Goal: Task Accomplishment & Management: Use online tool/utility

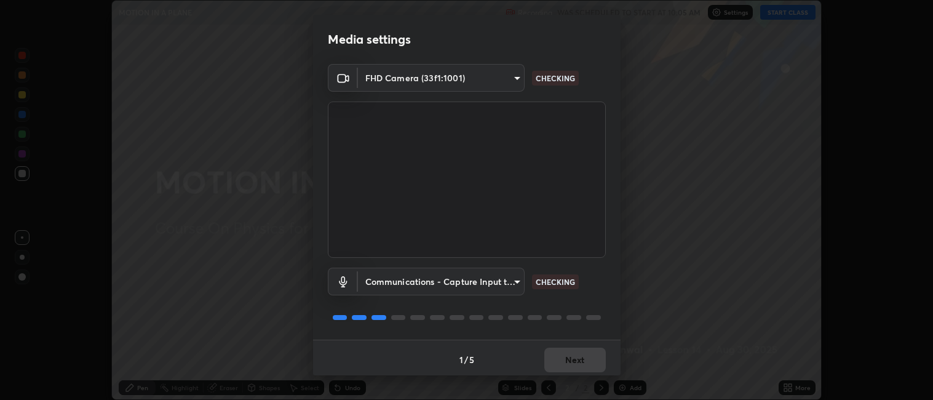
scroll to position [3, 0]
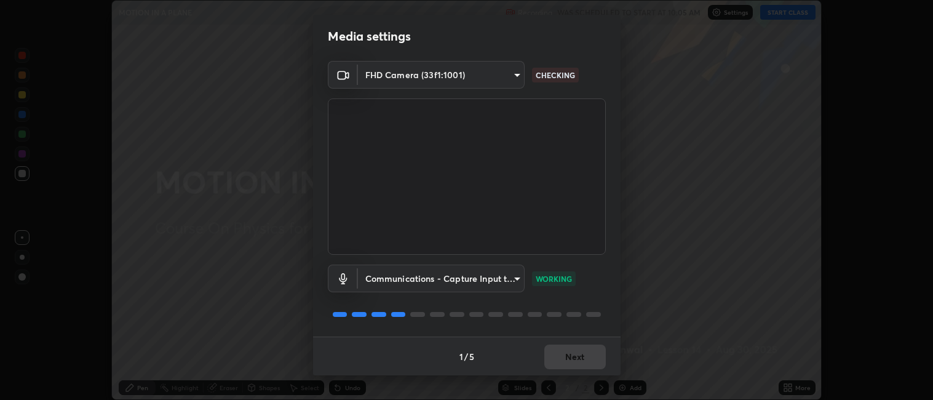
click at [577, 351] on div "1 / 5 Next" at bounding box center [467, 356] width 308 height 39
click at [578, 351] on button "Next" at bounding box center [575, 357] width 62 height 25
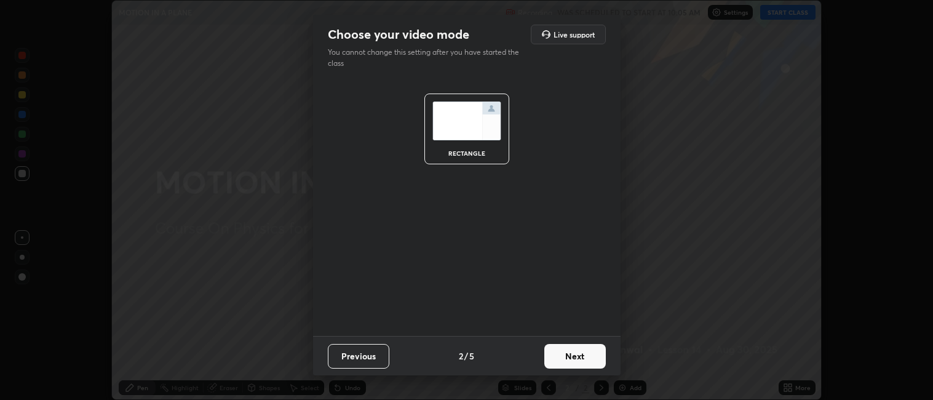
click at [578, 353] on button "Next" at bounding box center [575, 356] width 62 height 25
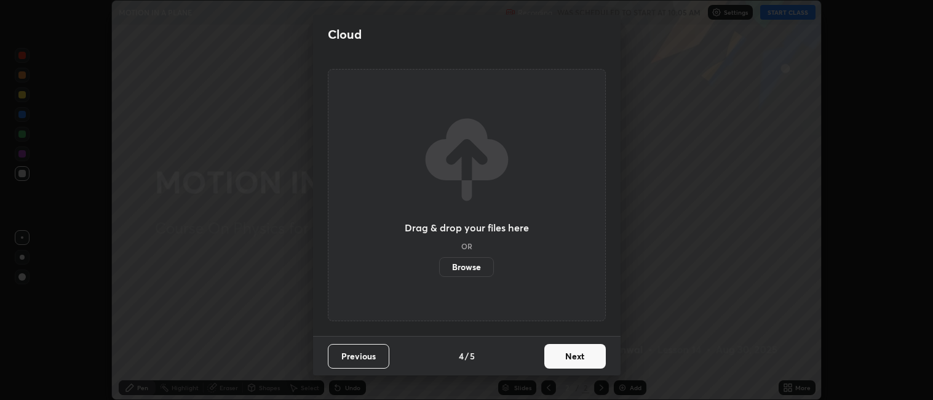
click at [578, 358] on button "Next" at bounding box center [575, 356] width 62 height 25
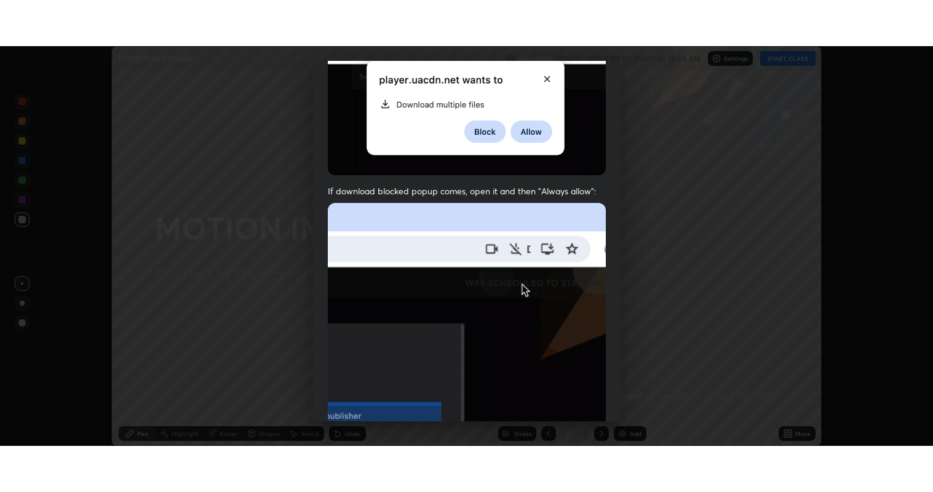
scroll to position [254, 0]
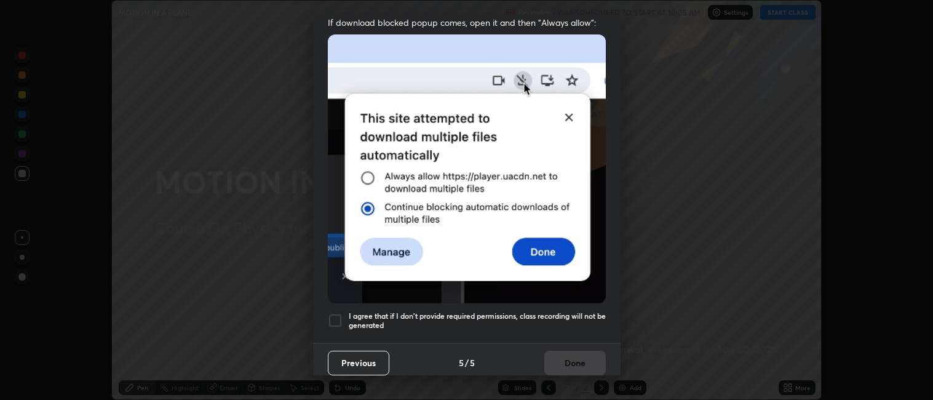
click at [341, 313] on div at bounding box center [335, 320] width 15 height 15
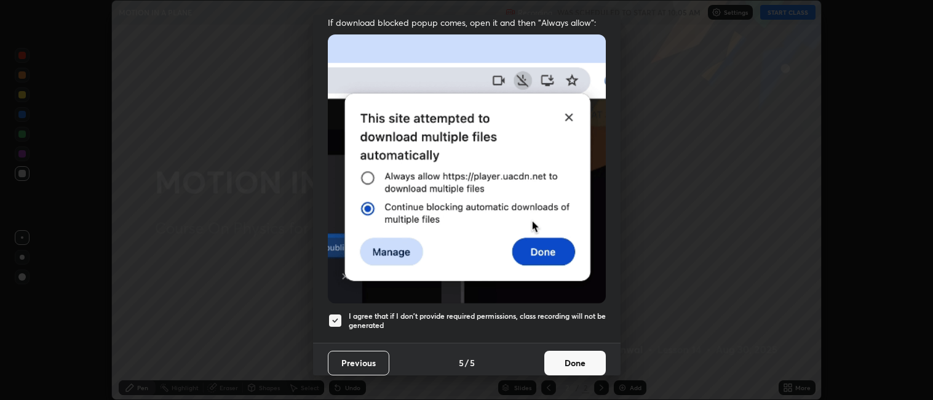
click at [568, 356] on button "Done" at bounding box center [575, 363] width 62 height 25
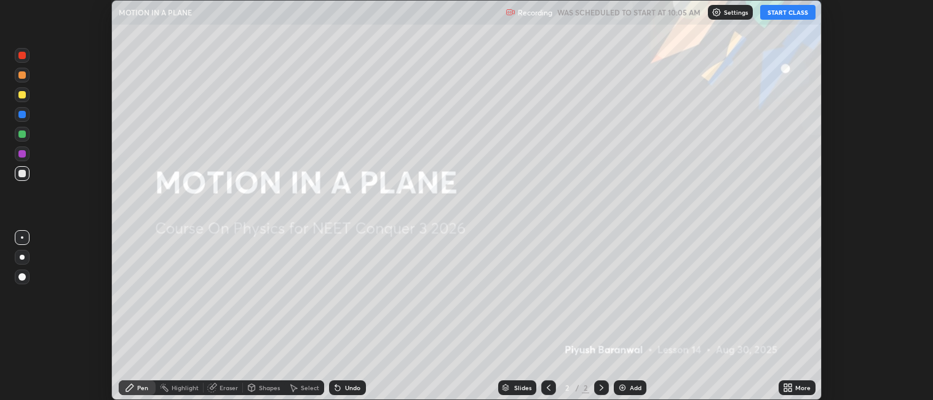
click at [779, 13] on button "START CLASS" at bounding box center [787, 12] width 55 height 15
click at [797, 386] on div "More" at bounding box center [802, 388] width 15 height 6
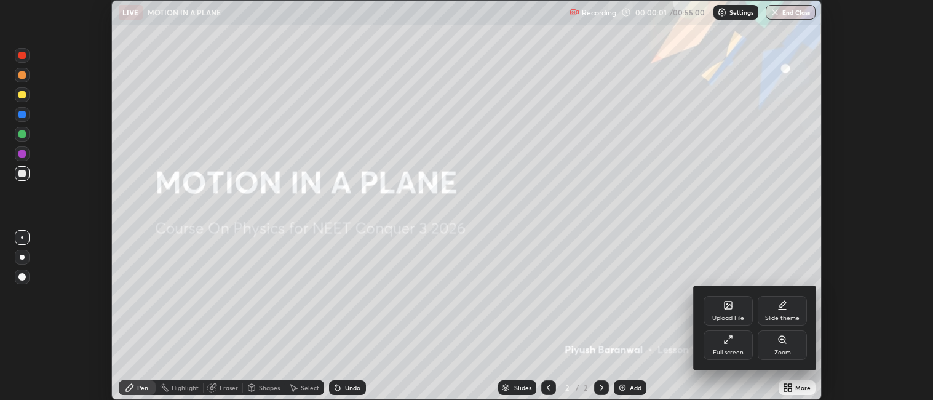
click at [741, 345] on div "Full screen" at bounding box center [728, 345] width 49 height 30
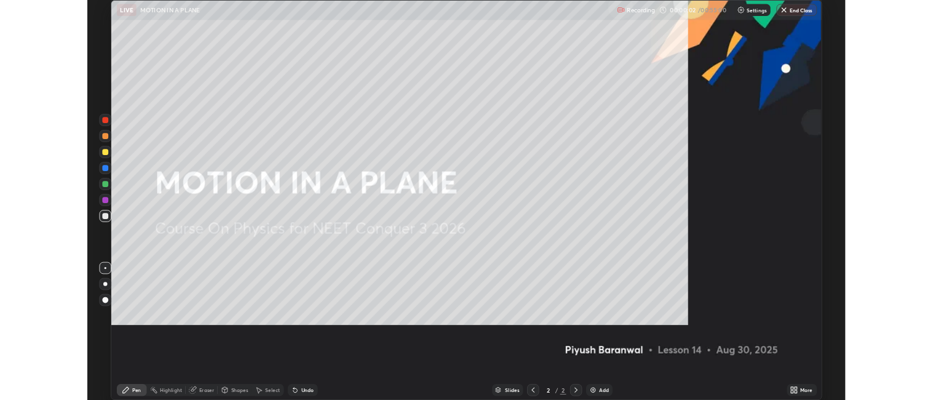
scroll to position [492, 933]
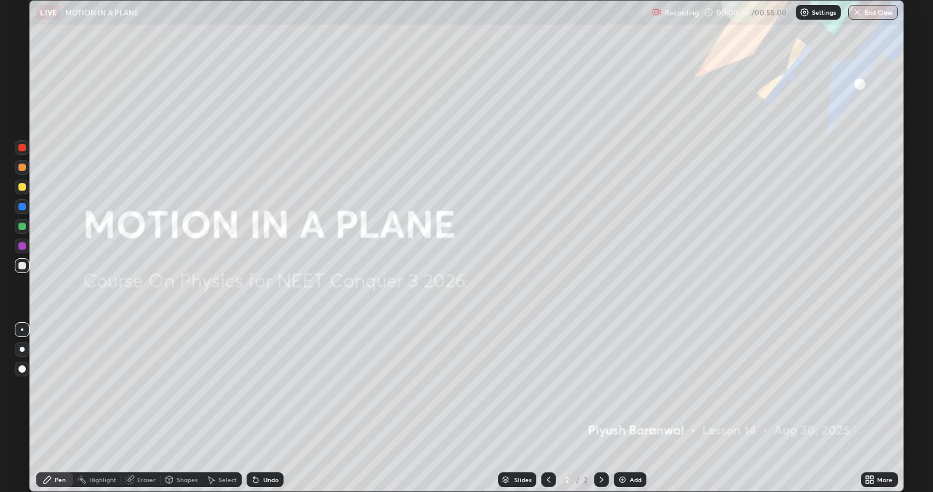
click at [630, 399] on div "Add" at bounding box center [636, 480] width 12 height 6
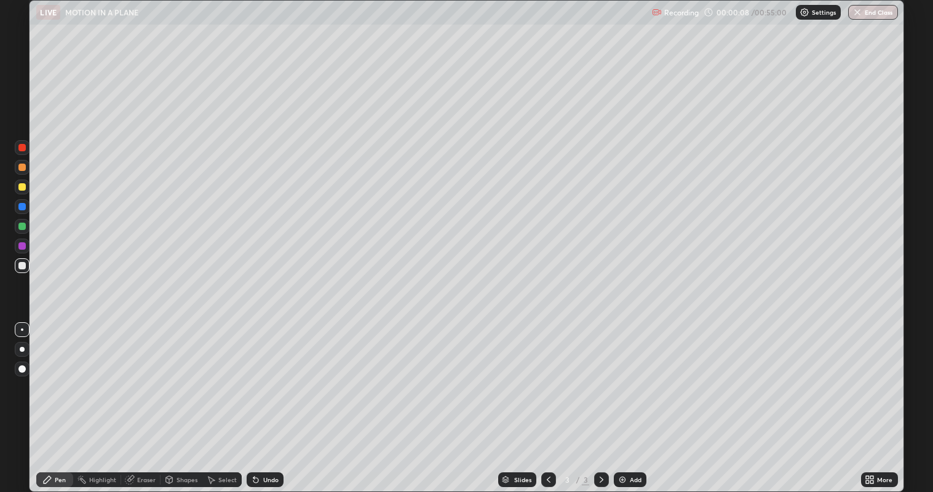
click at [23, 188] on div at bounding box center [21, 186] width 7 height 7
click at [261, 399] on div "Undo" at bounding box center [265, 479] width 37 height 15
click at [15, 268] on div at bounding box center [22, 265] width 15 height 15
click at [638, 399] on div "Add" at bounding box center [636, 480] width 12 height 6
click at [23, 170] on div at bounding box center [21, 167] width 7 height 7
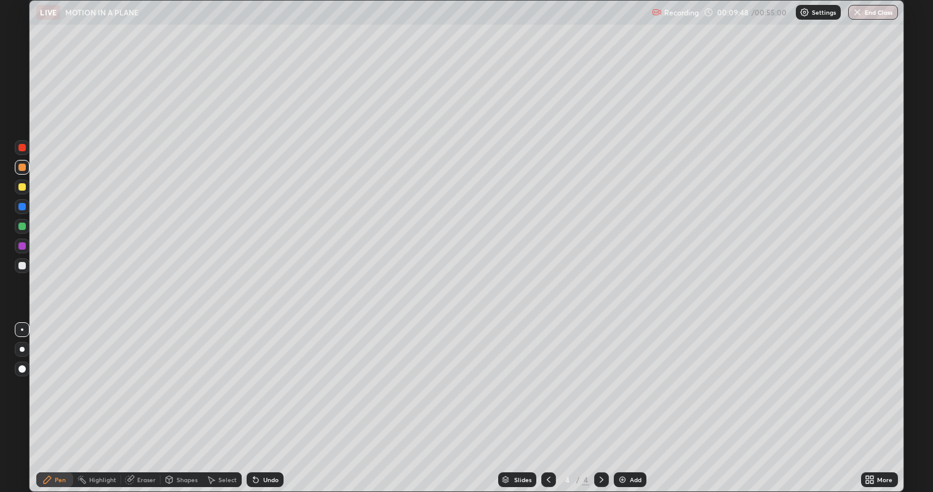
click at [28, 266] on div at bounding box center [22, 265] width 15 height 15
click at [225, 399] on div "Select" at bounding box center [227, 480] width 18 height 6
click at [218, 399] on div "Select" at bounding box center [221, 479] width 39 height 15
click at [57, 399] on div "Pen" at bounding box center [60, 480] width 11 height 6
click at [18, 191] on div at bounding box center [22, 187] width 15 height 15
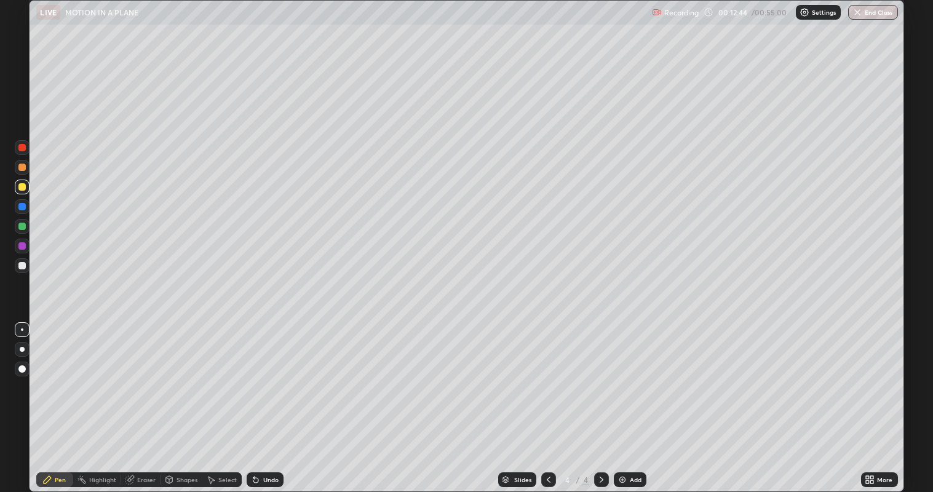
click at [211, 399] on icon at bounding box center [212, 480] width 7 height 7
click at [290, 396] on div "0 ° Undo Copy Duplicate Duplicate to new slide Delete" at bounding box center [467, 247] width 874 height 492
click at [57, 399] on div "Pen" at bounding box center [60, 480] width 11 height 6
click at [22, 186] on div at bounding box center [21, 186] width 7 height 7
click at [28, 169] on div at bounding box center [22, 167] width 15 height 15
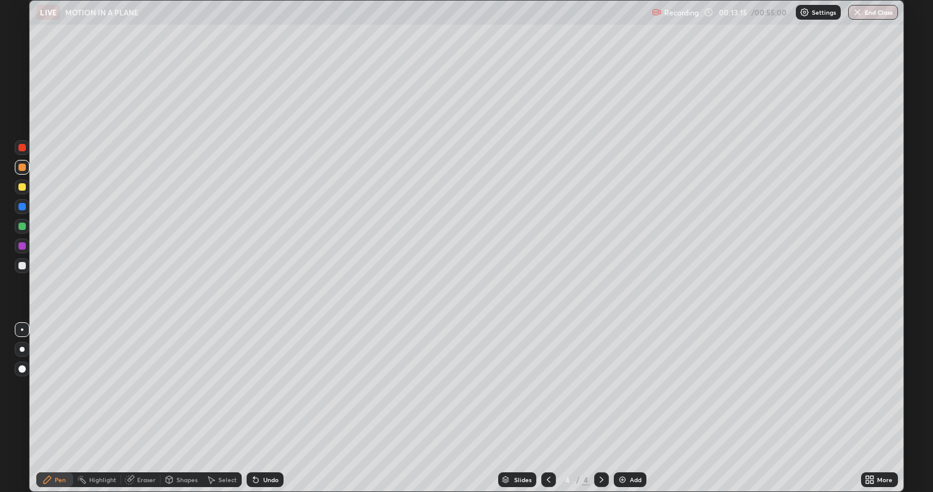
click at [21, 266] on div at bounding box center [21, 265] width 7 height 7
click at [225, 399] on div "Select" at bounding box center [227, 480] width 18 height 6
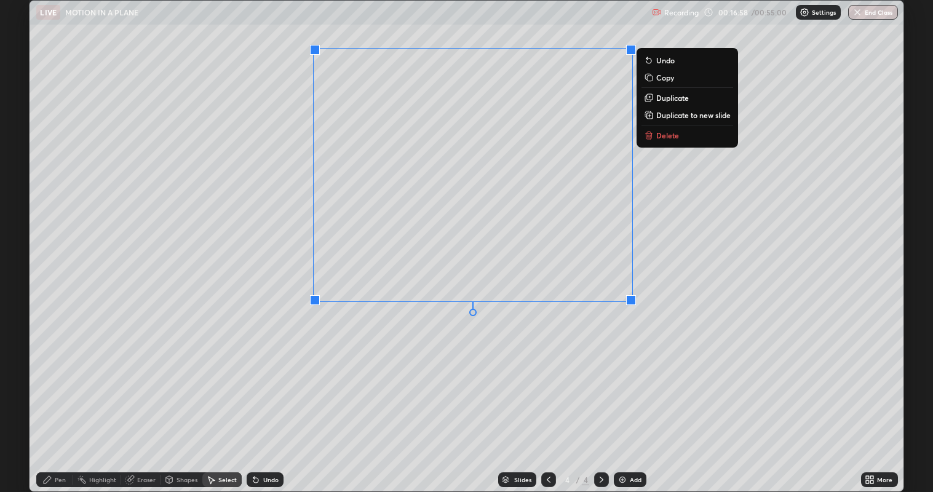
click at [657, 138] on p "Delete" at bounding box center [667, 135] width 23 height 10
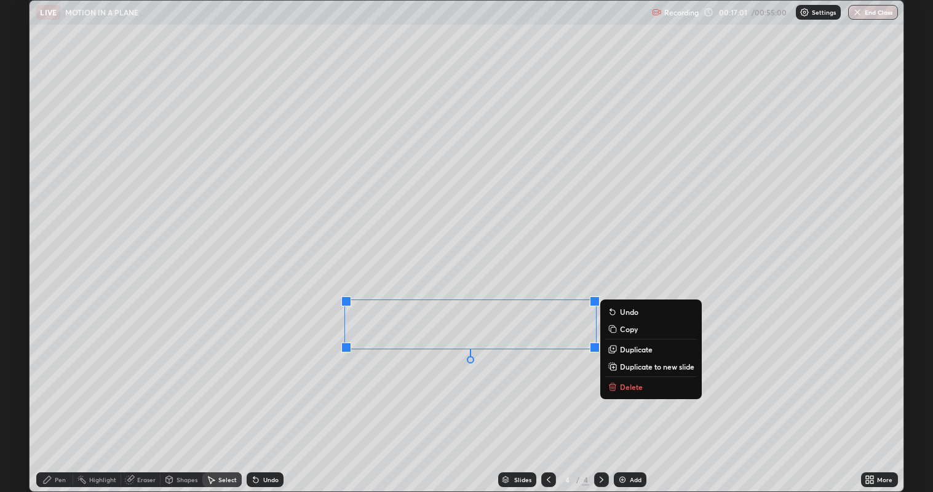
click at [621, 384] on p "Delete" at bounding box center [631, 387] width 23 height 10
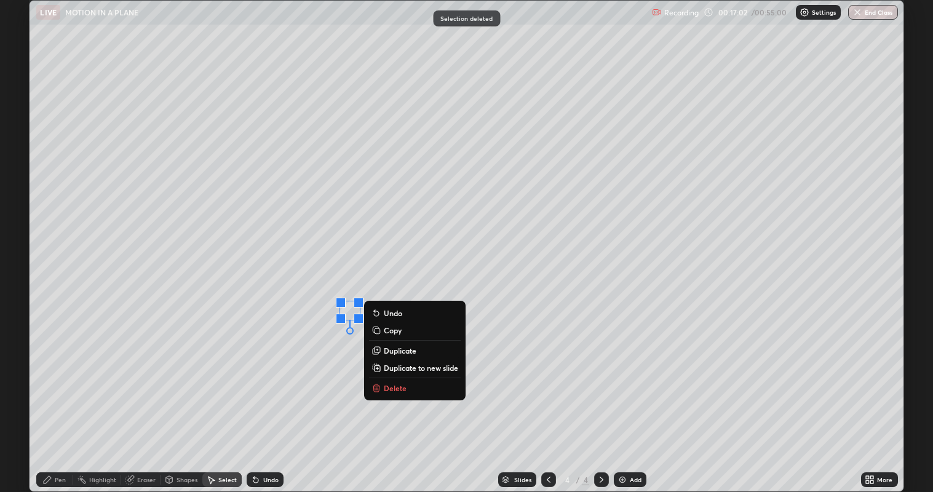
click at [398, 383] on p "Delete" at bounding box center [395, 388] width 23 height 10
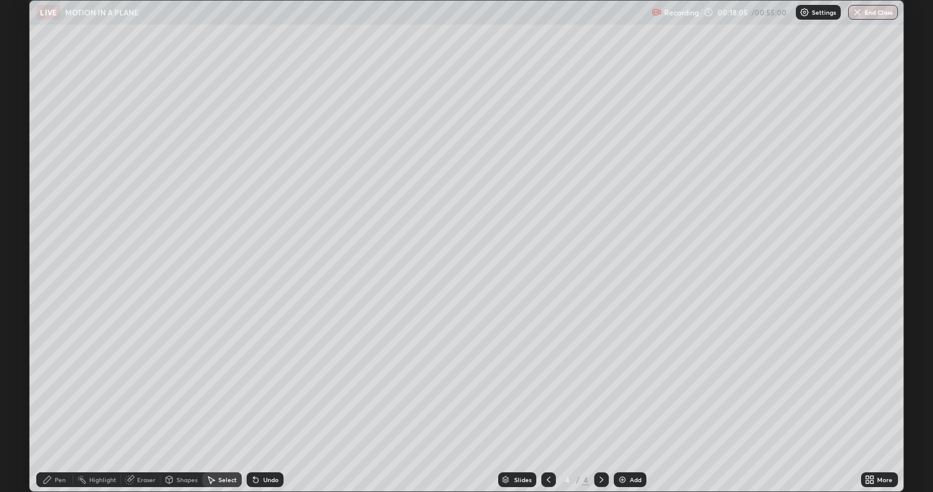
click at [233, 399] on div "Select" at bounding box center [227, 480] width 18 height 6
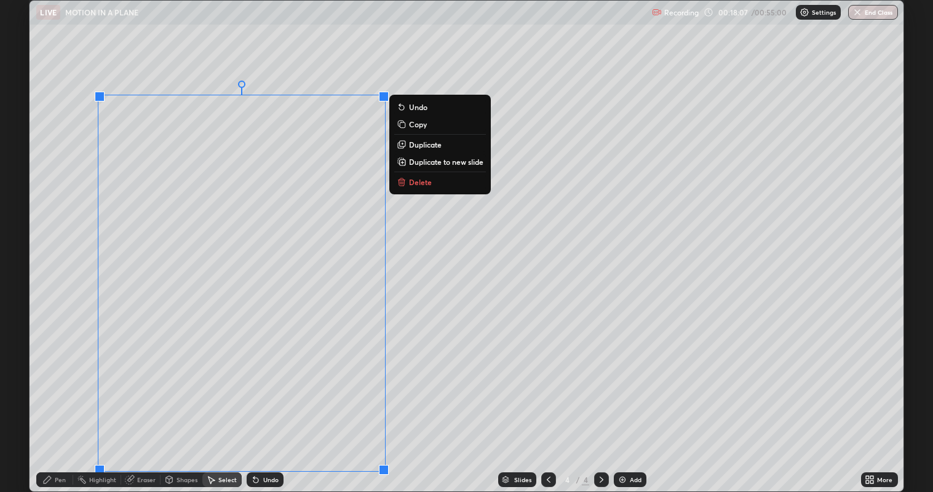
click at [431, 185] on p "Delete" at bounding box center [420, 182] width 23 height 10
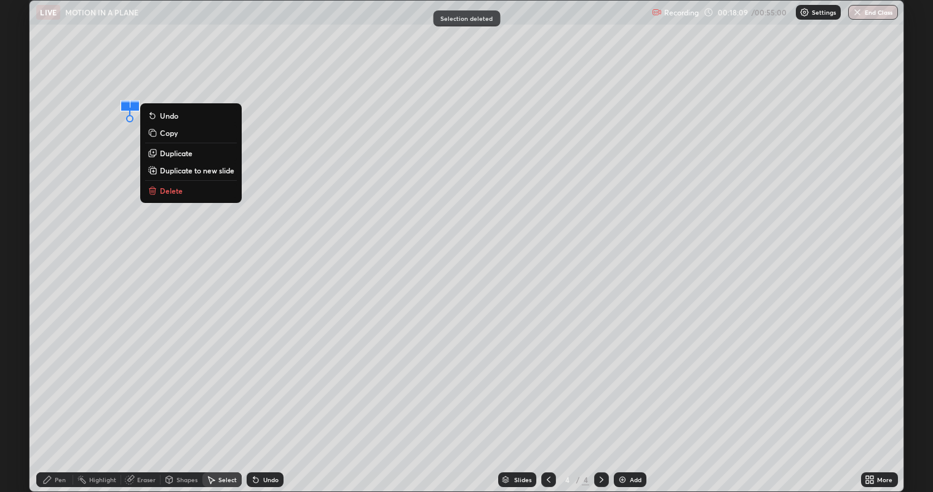
click at [212, 194] on button "Delete" at bounding box center [191, 190] width 92 height 15
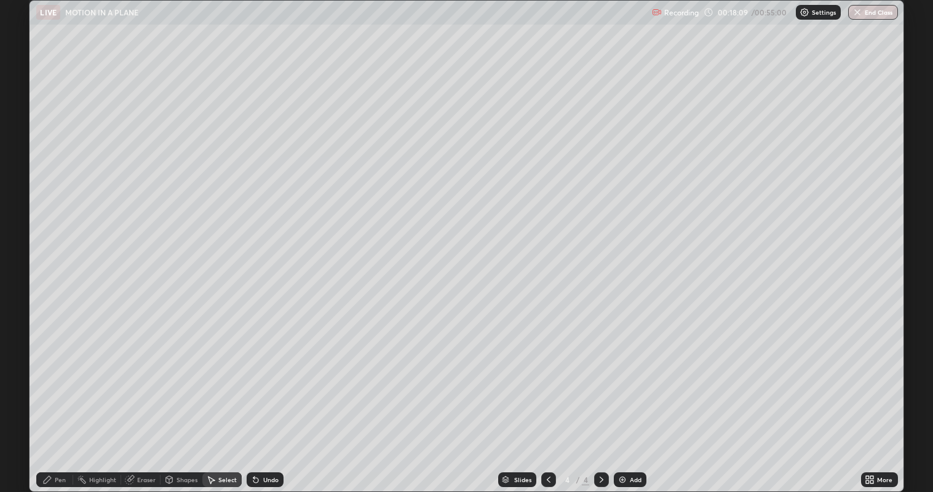
click at [49, 399] on icon at bounding box center [47, 479] width 7 height 7
click at [25, 187] on div at bounding box center [21, 186] width 7 height 7
click at [222, 399] on div "Select" at bounding box center [227, 480] width 18 height 6
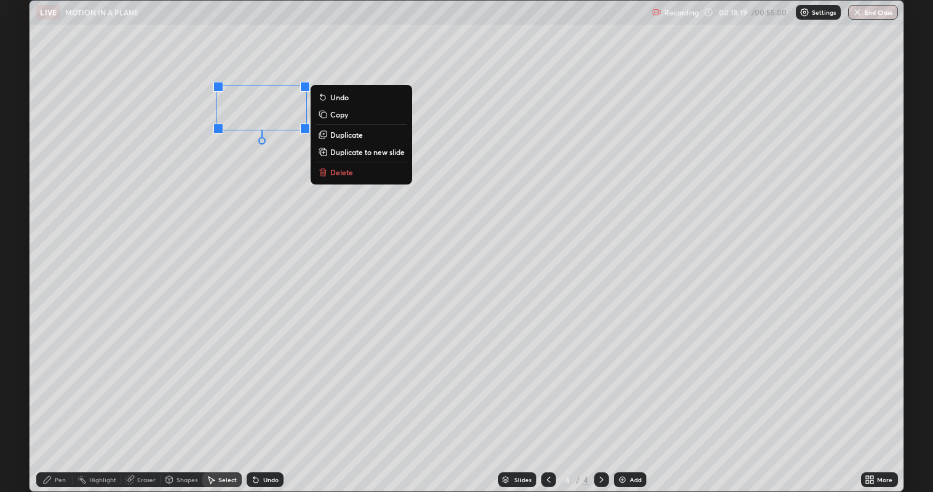
click at [218, 165] on div "0 ° Undo Copy Duplicate Duplicate to new slide Delete" at bounding box center [467, 247] width 874 height 492
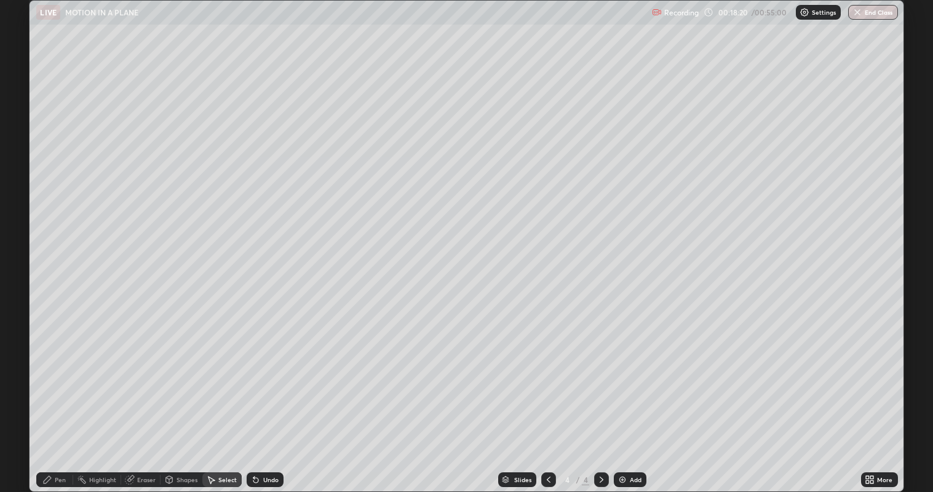
click at [56, 399] on div "Pen" at bounding box center [60, 480] width 11 height 6
click at [19, 226] on div at bounding box center [21, 226] width 7 height 7
click at [19, 204] on div at bounding box center [21, 206] width 7 height 7
click at [20, 189] on div at bounding box center [21, 186] width 7 height 7
click at [23, 169] on div at bounding box center [21, 167] width 7 height 7
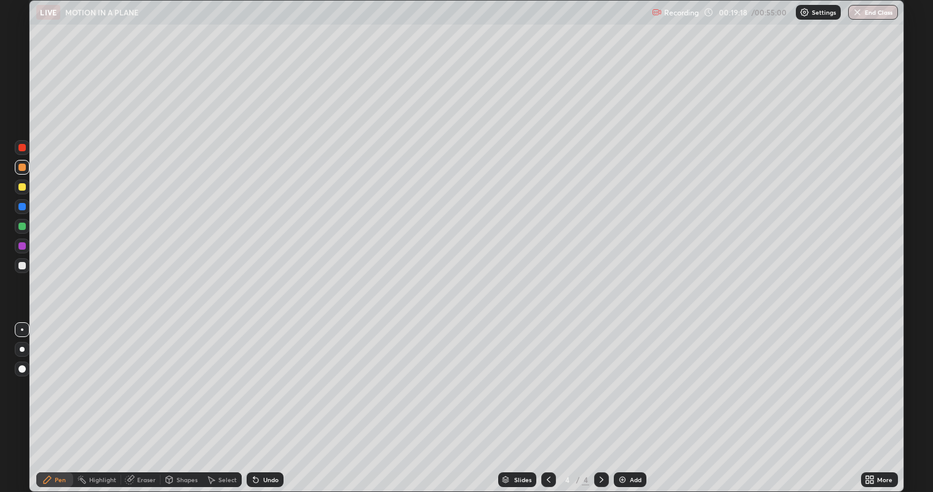
click at [22, 188] on div at bounding box center [21, 186] width 7 height 7
click at [21, 266] on div at bounding box center [21, 265] width 7 height 7
click at [22, 189] on div at bounding box center [21, 186] width 7 height 7
click at [22, 207] on div at bounding box center [21, 206] width 7 height 7
click at [139, 399] on div "Eraser" at bounding box center [146, 480] width 18 height 6
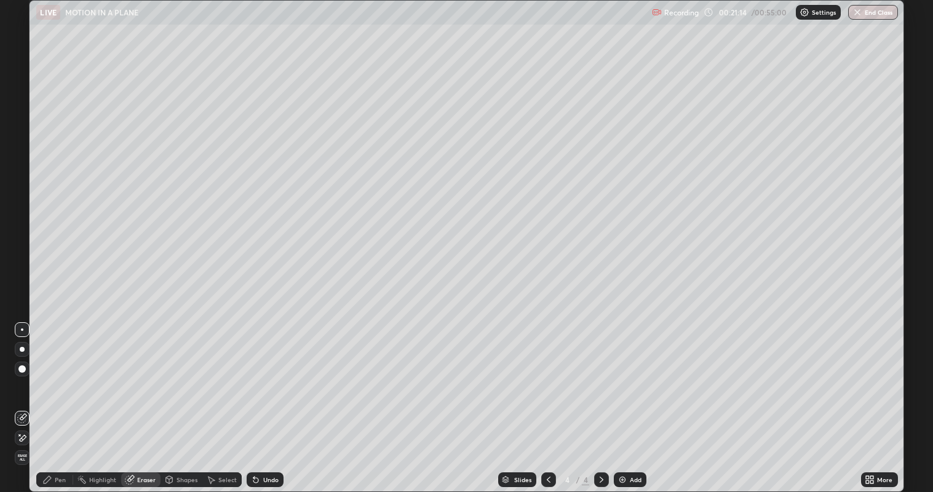
click at [58, 399] on div "Pen" at bounding box center [60, 480] width 11 height 6
click at [20, 185] on div at bounding box center [21, 186] width 7 height 7
click at [219, 399] on div "Select" at bounding box center [221, 479] width 39 height 15
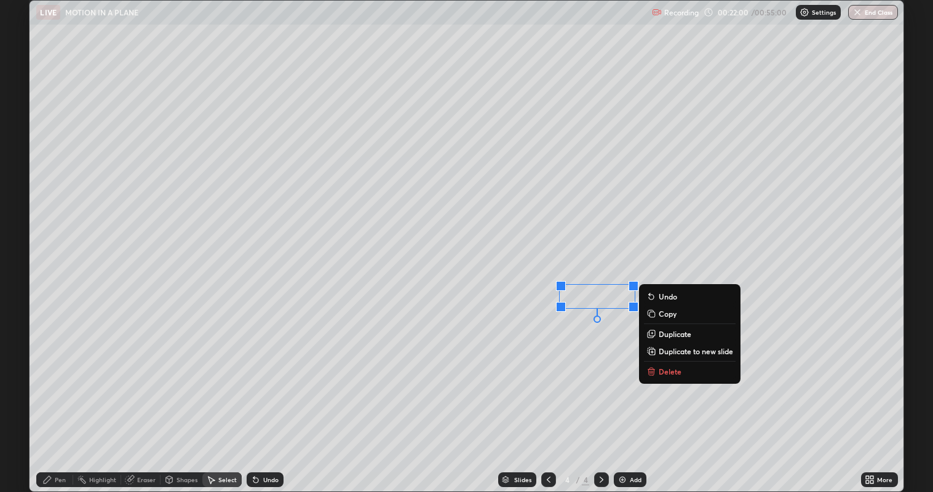
click at [668, 369] on p "Delete" at bounding box center [670, 372] width 23 height 10
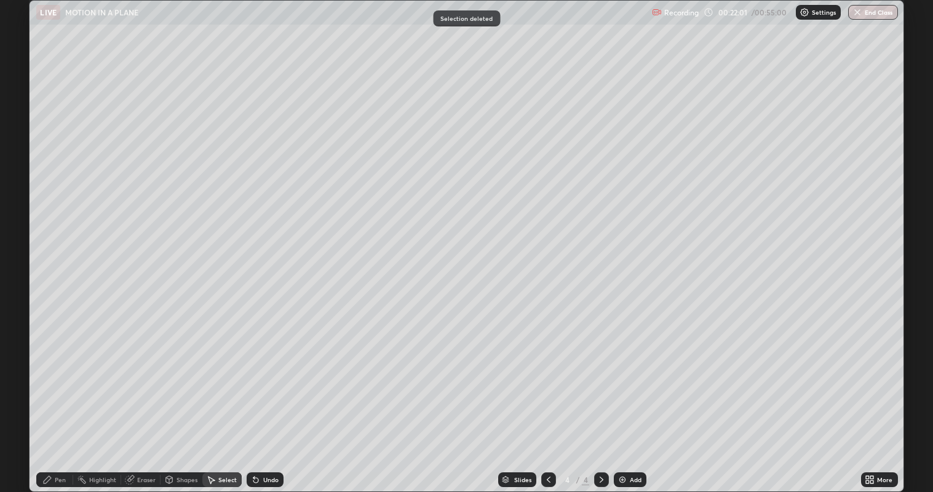
click at [52, 399] on icon at bounding box center [47, 480] width 10 height 10
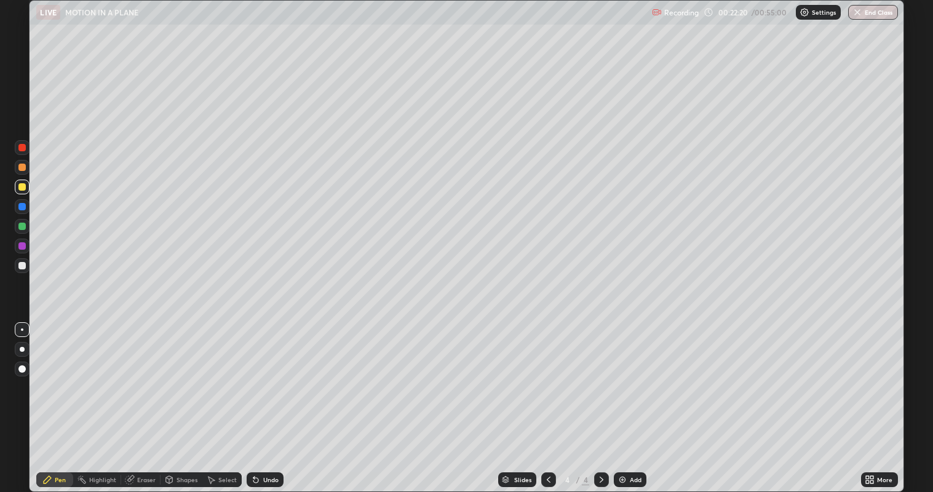
click at [260, 399] on div "Undo" at bounding box center [265, 479] width 37 height 15
click at [259, 399] on icon at bounding box center [256, 480] width 10 height 10
click at [254, 399] on icon at bounding box center [255, 480] width 5 height 5
click at [253, 399] on icon at bounding box center [253, 477] width 1 height 1
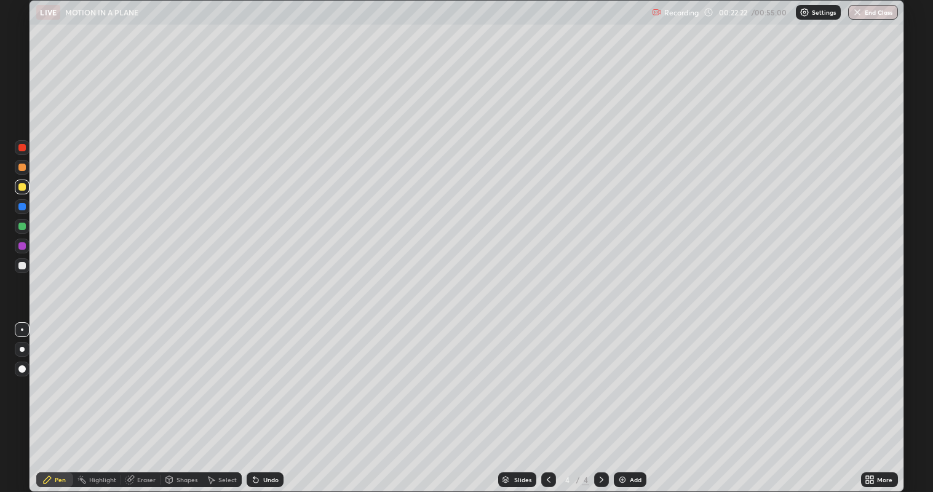
click at [258, 399] on div "Undo" at bounding box center [265, 479] width 37 height 15
click at [221, 399] on div "Select" at bounding box center [227, 480] width 18 height 6
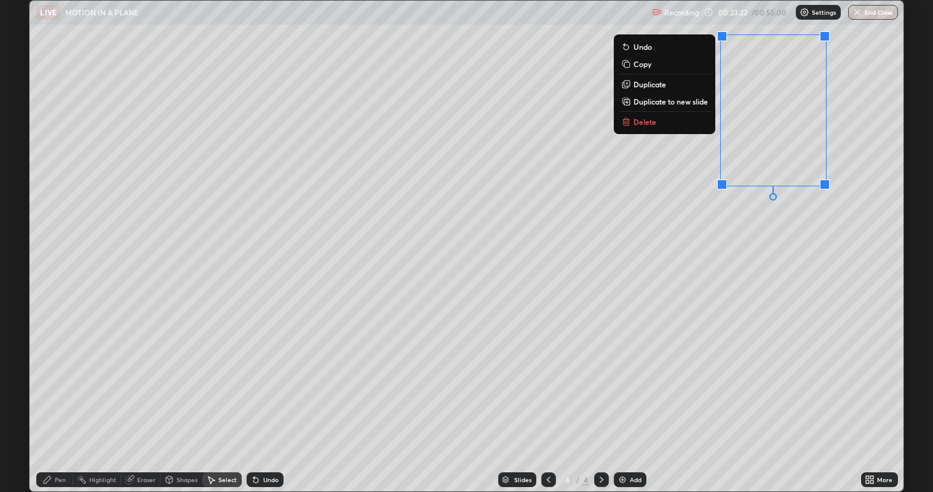
click at [860, 118] on div "0 ° Undo Copy Duplicate Duplicate to new slide Delete" at bounding box center [467, 247] width 874 height 492
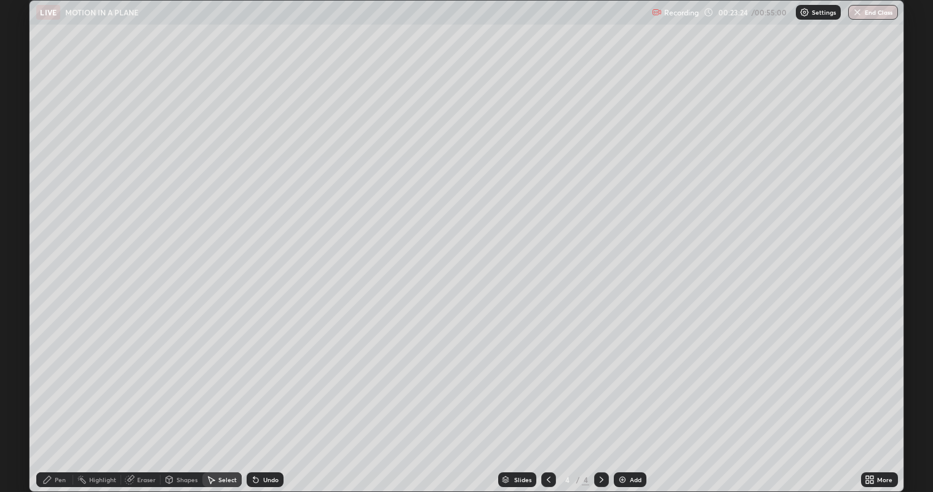
click at [58, 399] on div "Pen" at bounding box center [60, 480] width 11 height 6
click at [22, 168] on div at bounding box center [21, 167] width 7 height 7
click at [223, 399] on div "Select" at bounding box center [227, 480] width 18 height 6
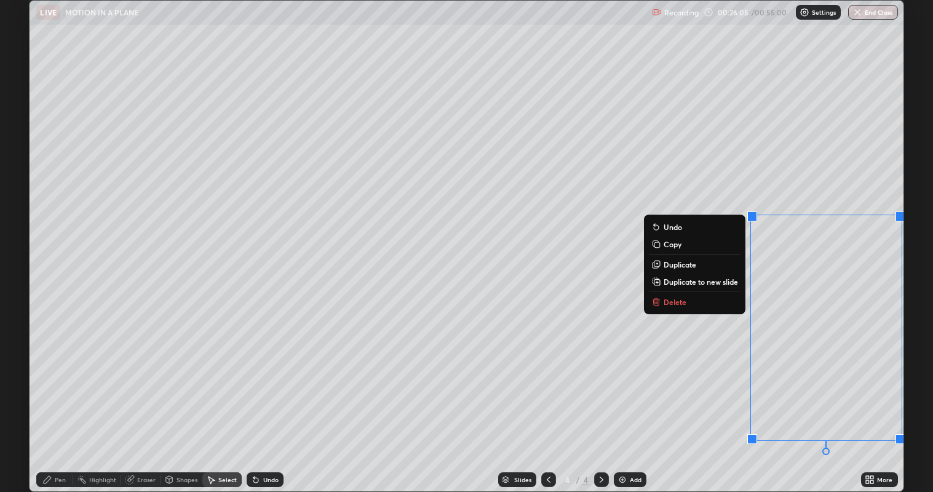
click at [698, 300] on button "Delete" at bounding box center [695, 302] width 92 height 15
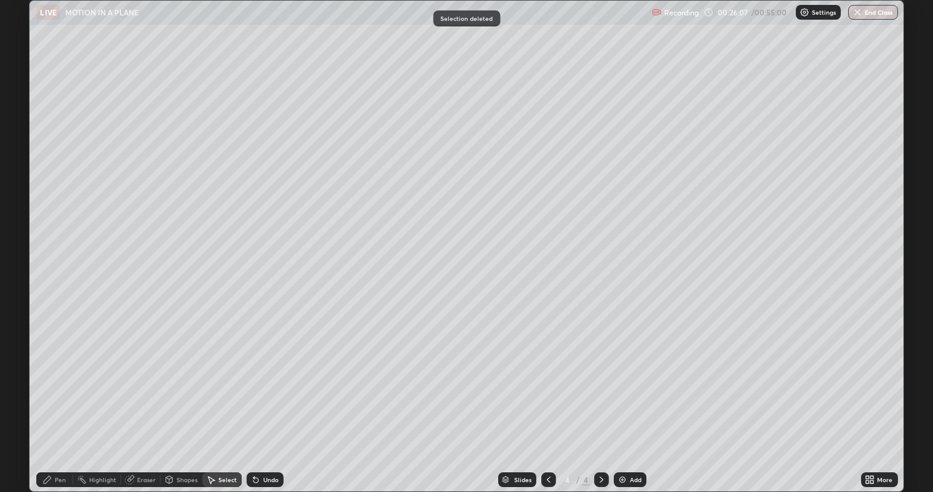
click at [59, 399] on div "Pen" at bounding box center [60, 480] width 11 height 6
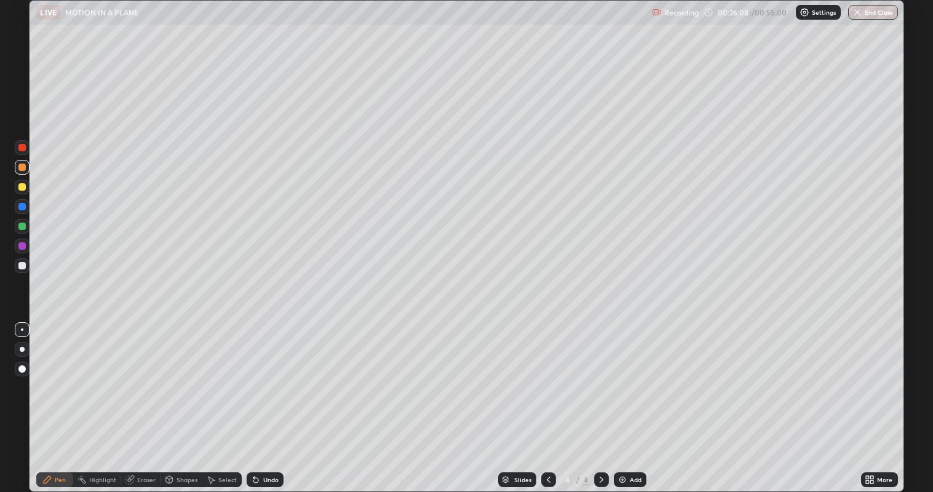
click at [23, 209] on div at bounding box center [21, 206] width 7 height 7
click at [22, 266] on div at bounding box center [21, 265] width 7 height 7
click at [631, 399] on div "Add" at bounding box center [636, 480] width 12 height 6
click at [25, 183] on div at bounding box center [22, 187] width 15 height 15
click at [22, 168] on div at bounding box center [21, 167] width 7 height 7
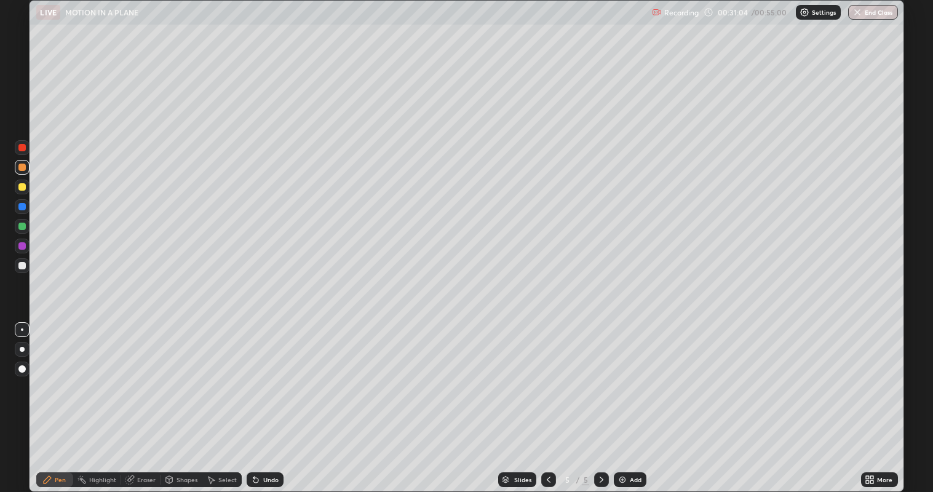
click at [23, 189] on div at bounding box center [21, 186] width 7 height 7
click at [137, 399] on div "Eraser" at bounding box center [140, 479] width 39 height 15
click at [182, 399] on div "Shapes" at bounding box center [187, 480] width 21 height 6
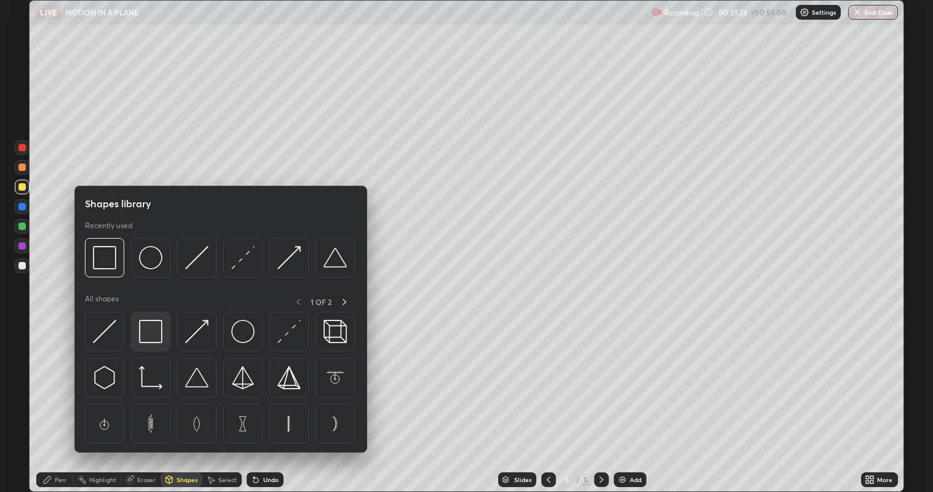
click at [154, 325] on img at bounding box center [150, 331] width 23 height 23
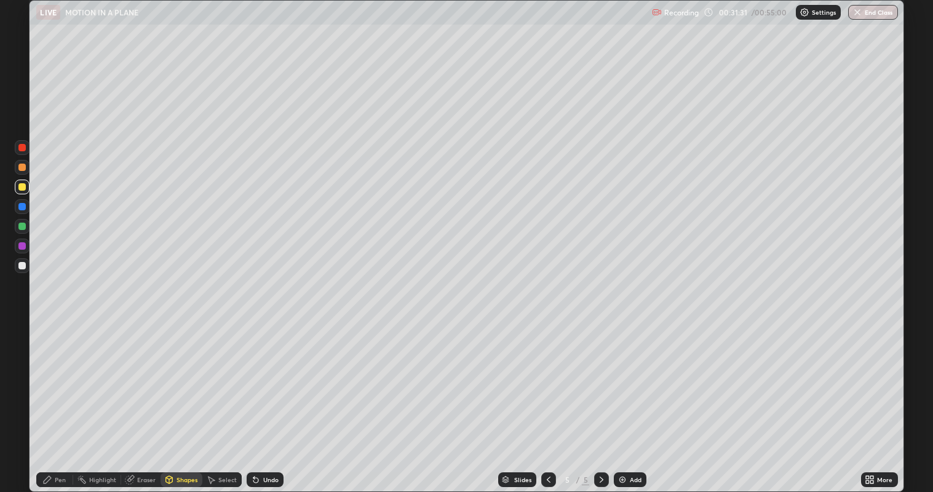
click at [56, 399] on div "Pen" at bounding box center [60, 480] width 11 height 6
click at [22, 226] on div at bounding box center [21, 226] width 7 height 7
click at [22, 190] on div at bounding box center [21, 186] width 7 height 7
click at [265, 399] on div "Undo" at bounding box center [270, 480] width 15 height 6
click at [548, 399] on icon at bounding box center [549, 480] width 10 height 10
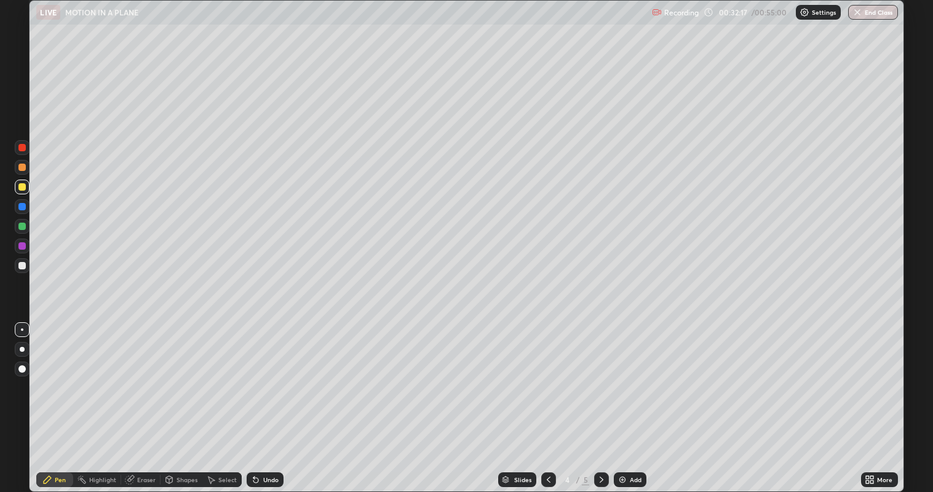
click at [276, 399] on div "Undo" at bounding box center [263, 480] width 42 height 25
click at [272, 399] on div "Undo" at bounding box center [265, 479] width 37 height 15
click at [272, 399] on div "Undo" at bounding box center [270, 480] width 15 height 6
click at [273, 399] on div "Undo" at bounding box center [270, 480] width 15 height 6
click at [273, 399] on div "Undo" at bounding box center [265, 479] width 37 height 15
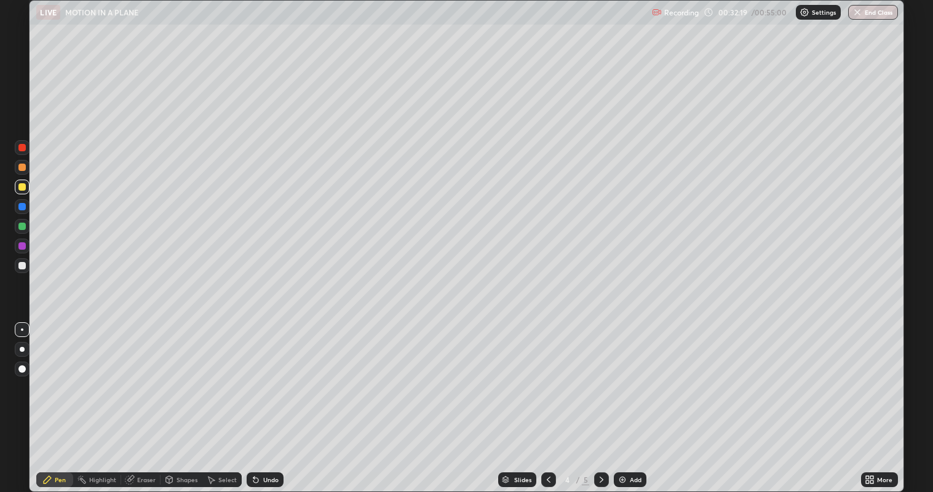
click at [272, 399] on div "Undo" at bounding box center [265, 479] width 37 height 15
click at [264, 399] on div "Undo" at bounding box center [265, 479] width 37 height 15
click at [631, 399] on div "Add" at bounding box center [636, 480] width 12 height 6
click at [21, 268] on div at bounding box center [21, 265] width 7 height 7
click at [221, 399] on div "Select" at bounding box center [227, 480] width 18 height 6
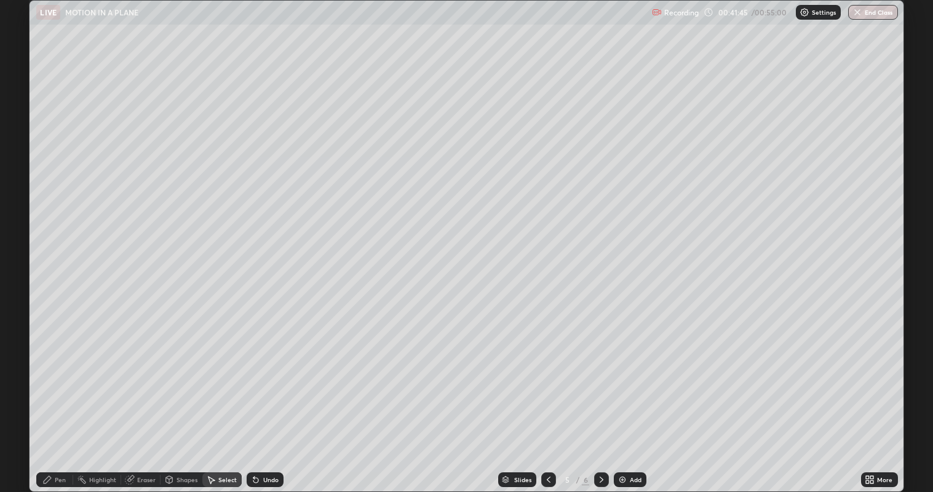
click at [634, 399] on div "Add" at bounding box center [636, 480] width 12 height 6
click at [60, 399] on div "Pen" at bounding box center [60, 480] width 11 height 6
click at [269, 399] on div "Undo" at bounding box center [270, 480] width 15 height 6
click at [278, 399] on div "Undo" at bounding box center [265, 479] width 37 height 15
click at [266, 399] on div "Undo" at bounding box center [265, 479] width 37 height 15
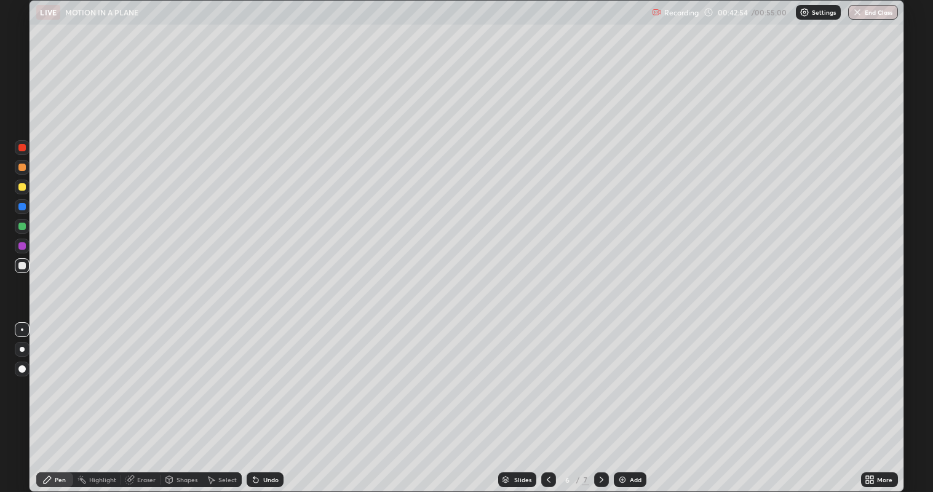
click at [271, 399] on div "Undo" at bounding box center [270, 480] width 15 height 6
click at [270, 399] on div "Undo" at bounding box center [270, 480] width 15 height 6
click at [268, 399] on div "Undo" at bounding box center [270, 480] width 15 height 6
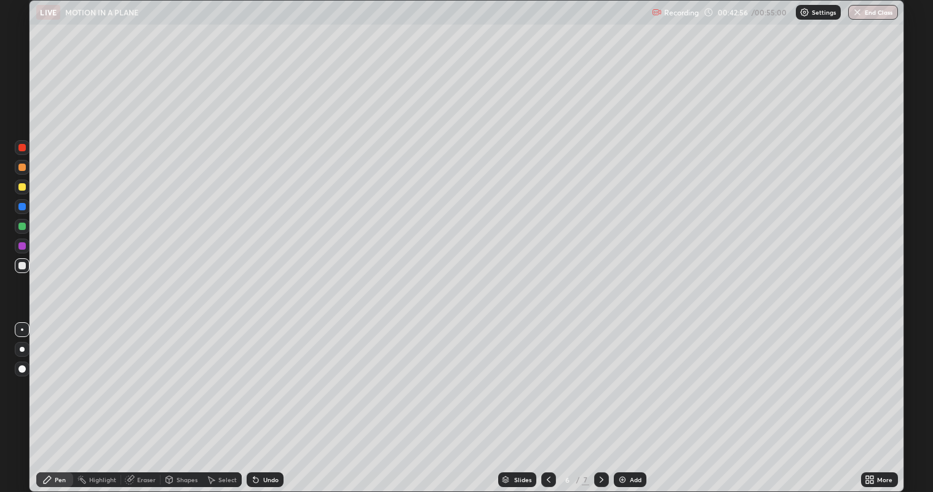
click at [269, 399] on div "Undo" at bounding box center [270, 480] width 15 height 6
click at [267, 399] on div "Undo" at bounding box center [270, 480] width 15 height 6
click at [269, 399] on div "Undo" at bounding box center [270, 480] width 15 height 6
click at [268, 399] on div "Undo" at bounding box center [270, 480] width 15 height 6
click at [267, 399] on div "Undo" at bounding box center [270, 480] width 15 height 6
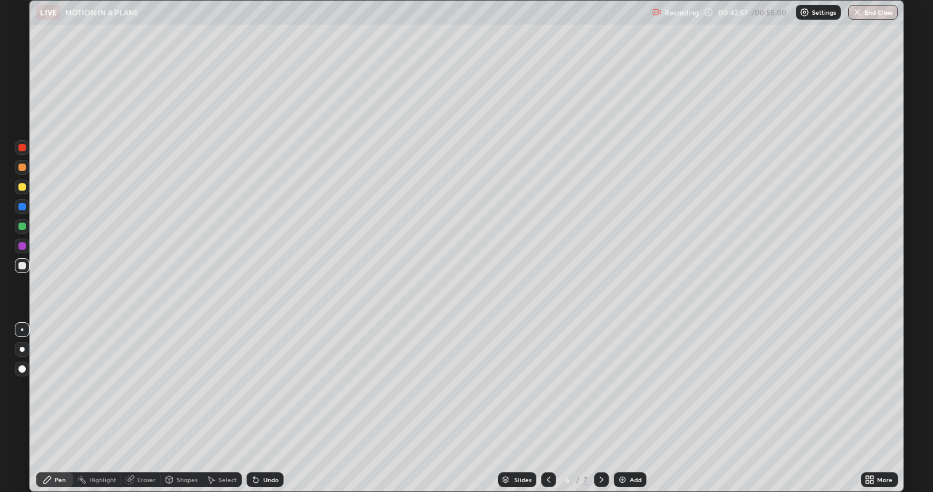
click at [265, 399] on div "Undo" at bounding box center [265, 479] width 37 height 15
click at [264, 399] on div "Undo" at bounding box center [265, 479] width 37 height 15
click at [212, 399] on icon at bounding box center [212, 480] width 7 height 7
click at [56, 399] on div "Pen" at bounding box center [60, 480] width 11 height 6
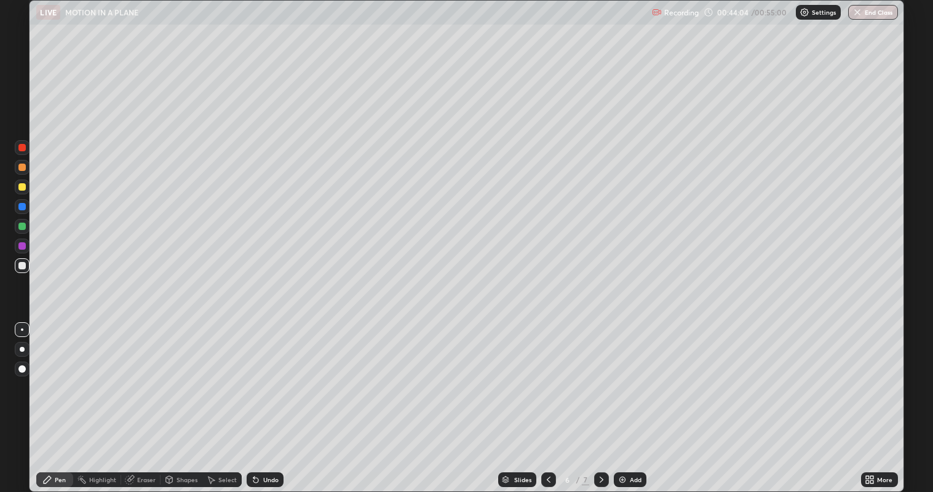
click at [22, 188] on div at bounding box center [21, 186] width 7 height 7
click at [626, 399] on div "Add" at bounding box center [630, 479] width 33 height 15
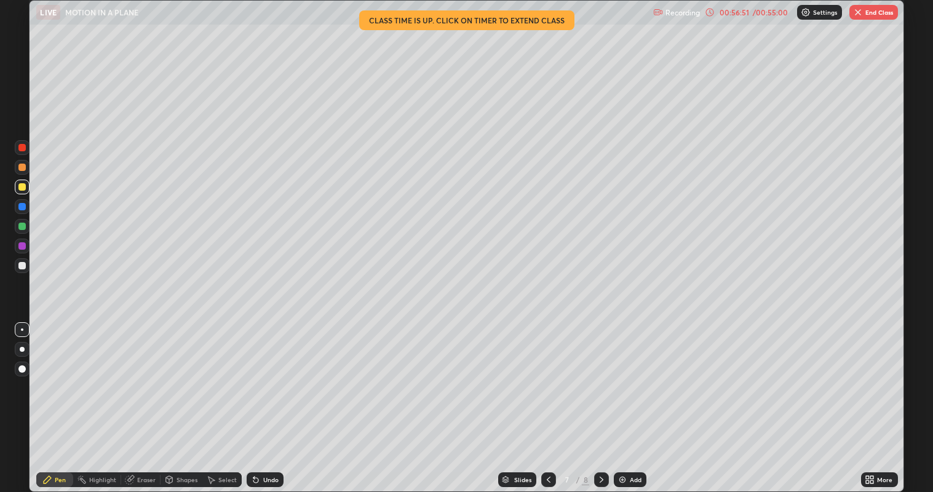
click at [624, 399] on img at bounding box center [623, 480] width 10 height 10
click at [872, 15] on button "End Class" at bounding box center [874, 12] width 49 height 15
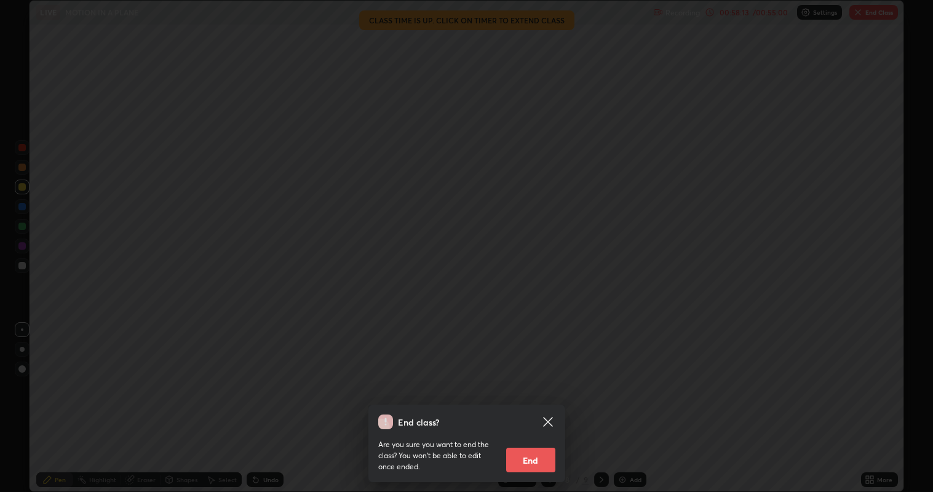
click at [541, 399] on button "End" at bounding box center [530, 460] width 49 height 25
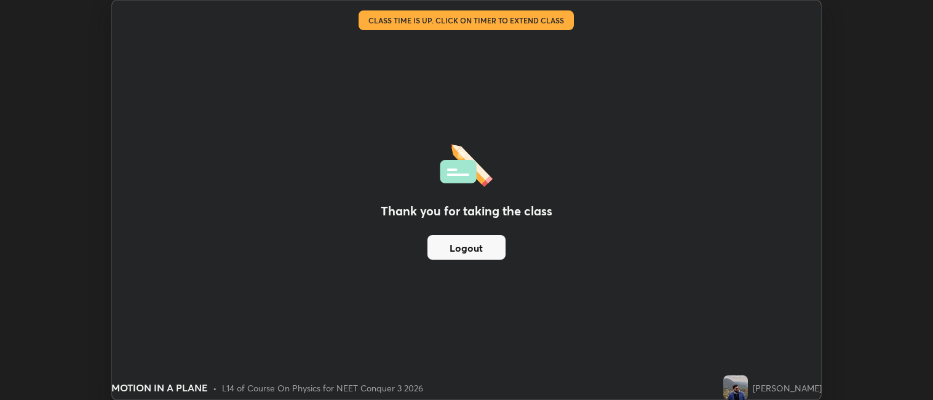
scroll to position [61122, 60588]
